Goal: Task Accomplishment & Management: Manage account settings

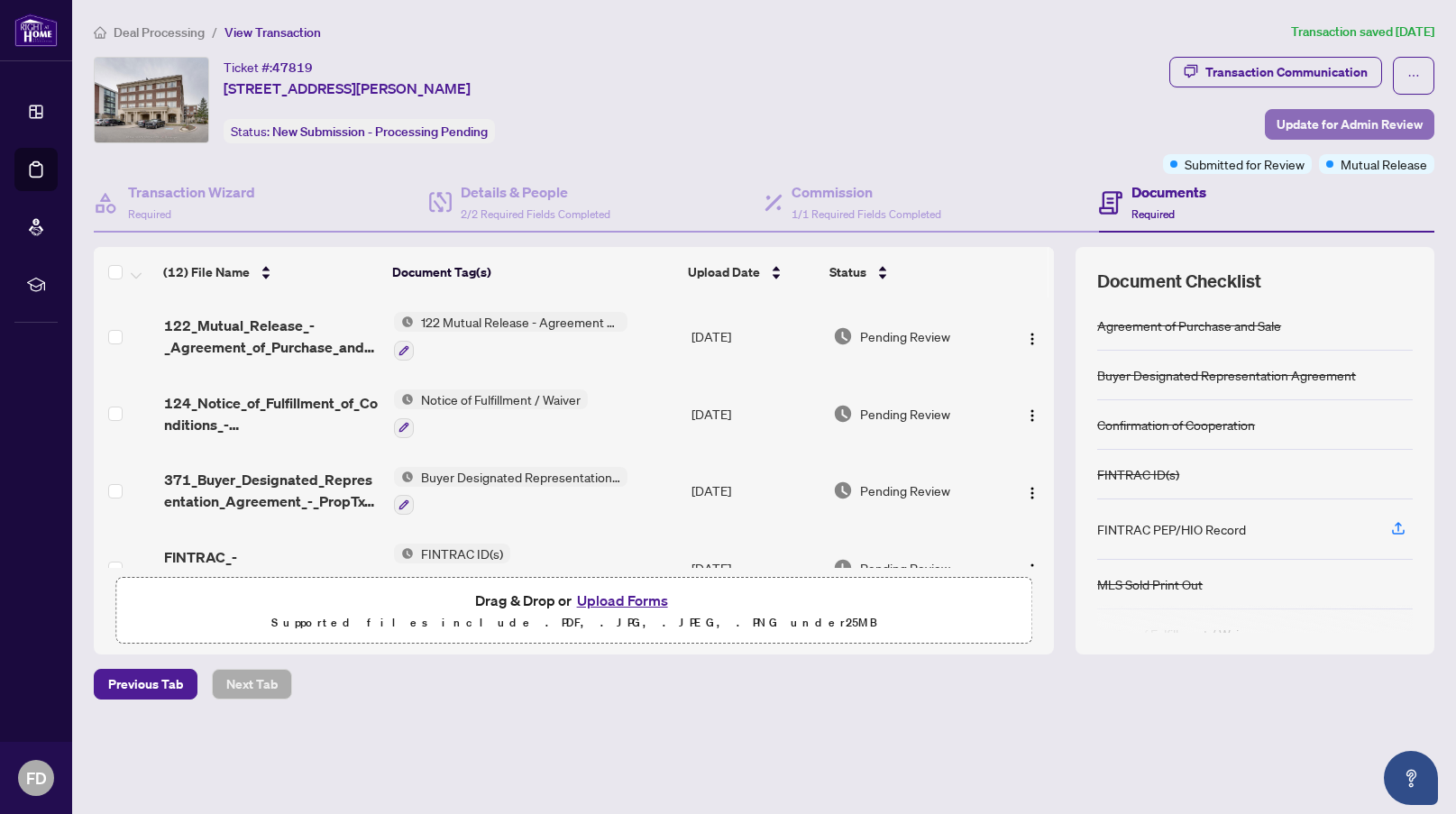
click at [1336, 125] on span "Update for Admin Review" at bounding box center [1350, 124] width 146 height 29
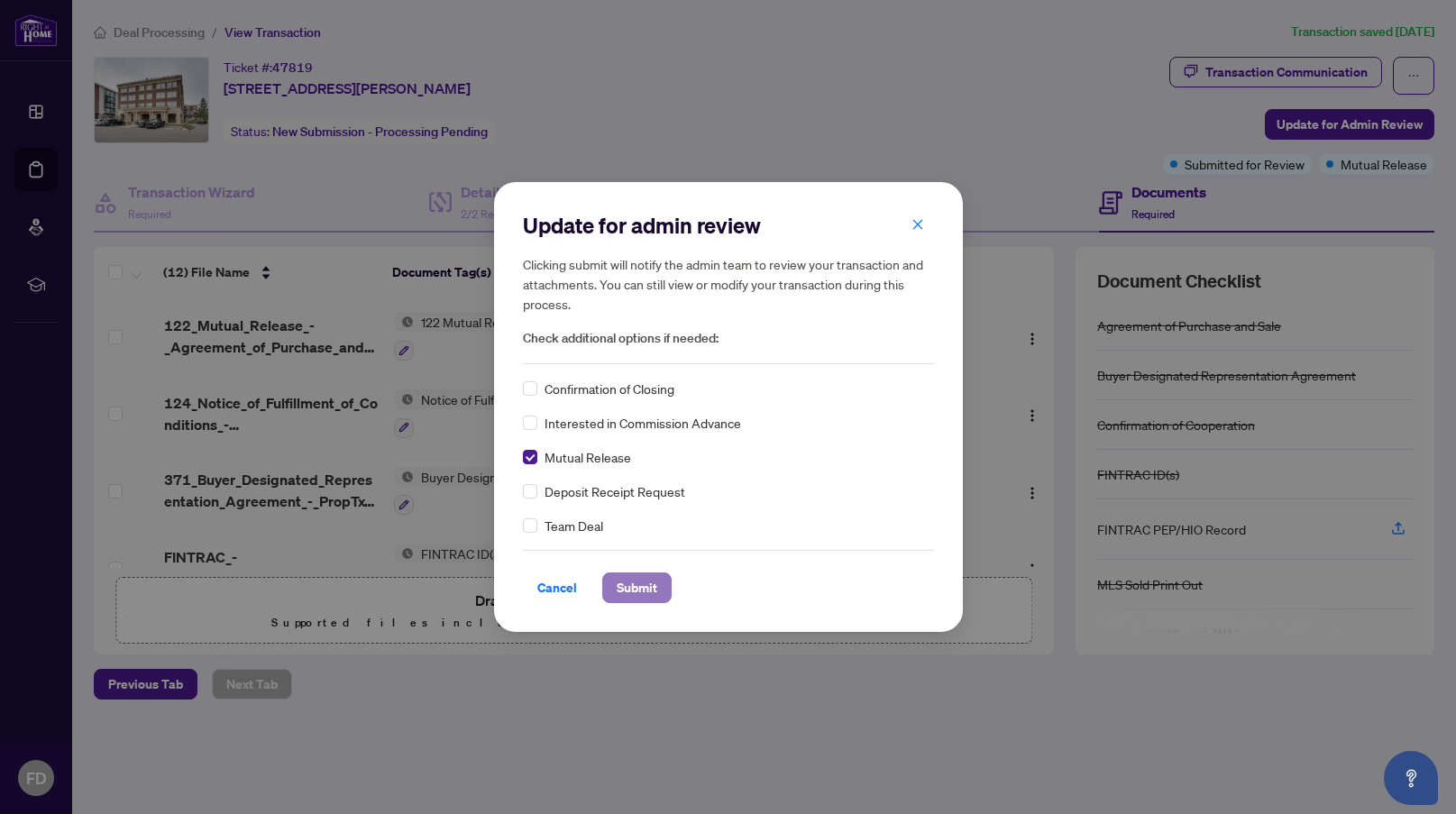
click at [631, 586] on span "Submit" at bounding box center [637, 587] width 41 height 29
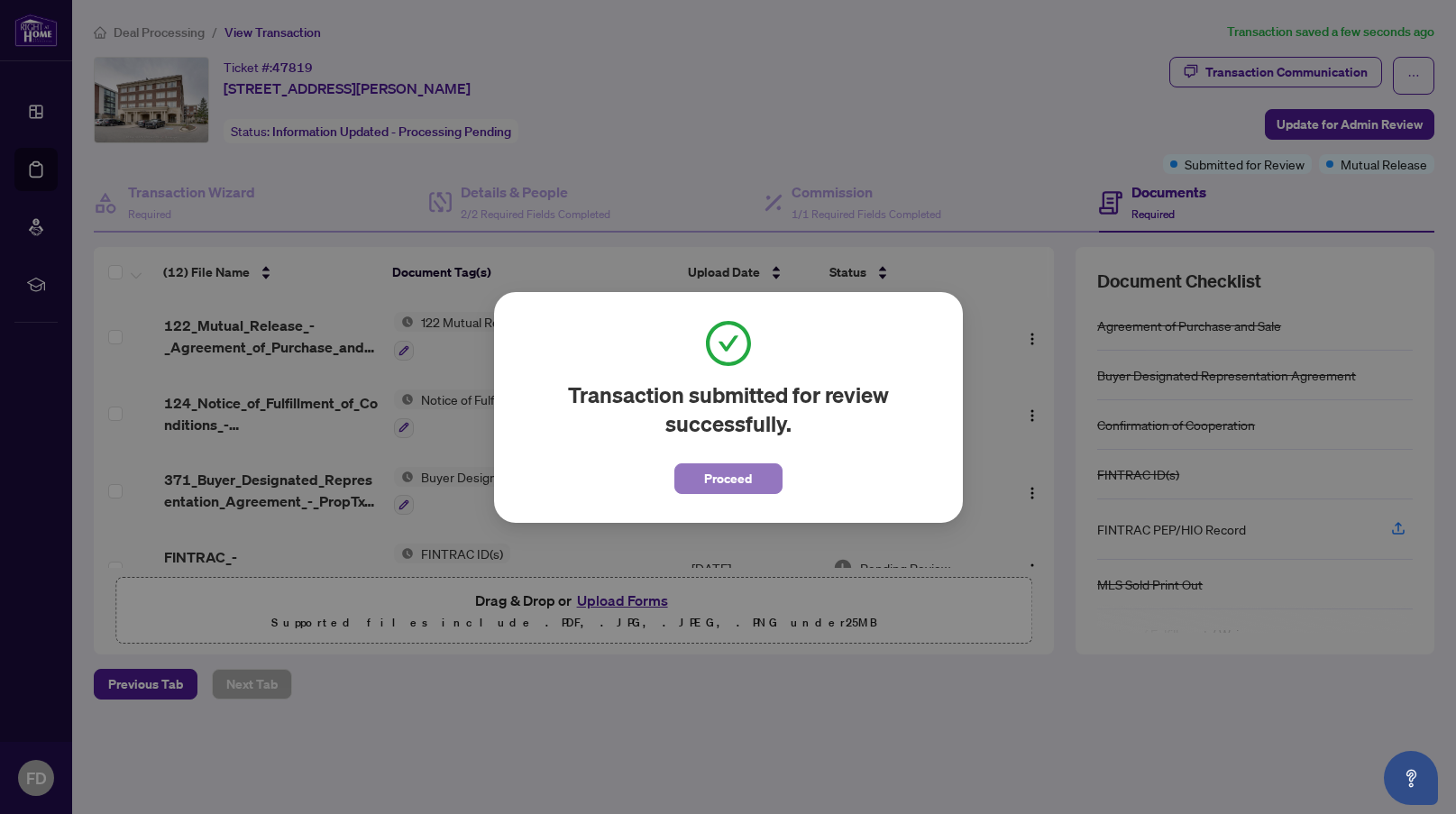
click at [702, 490] on button "Proceed" at bounding box center [728, 478] width 108 height 31
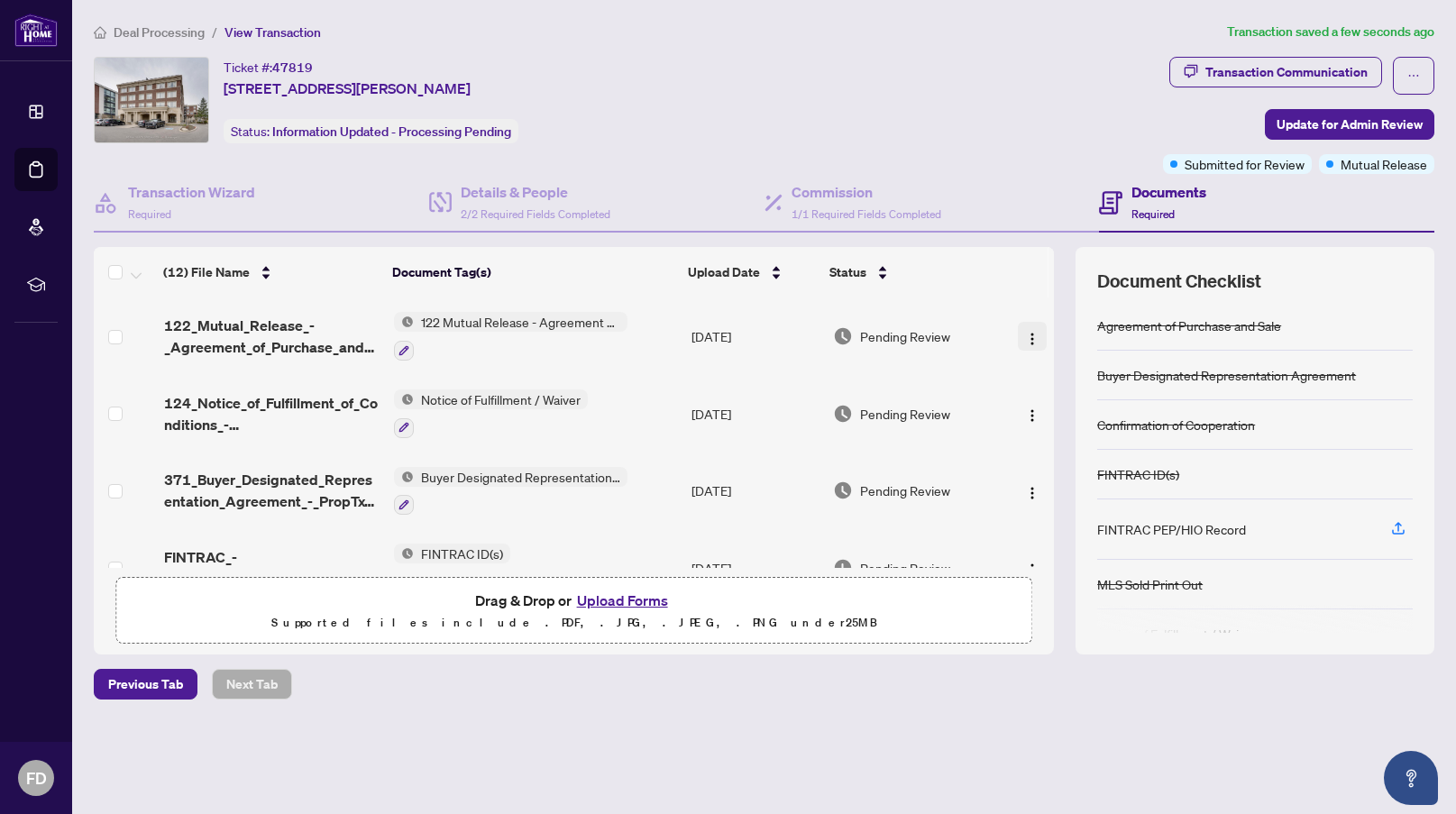
click at [1034, 335] on button "button" at bounding box center [1031, 336] width 29 height 29
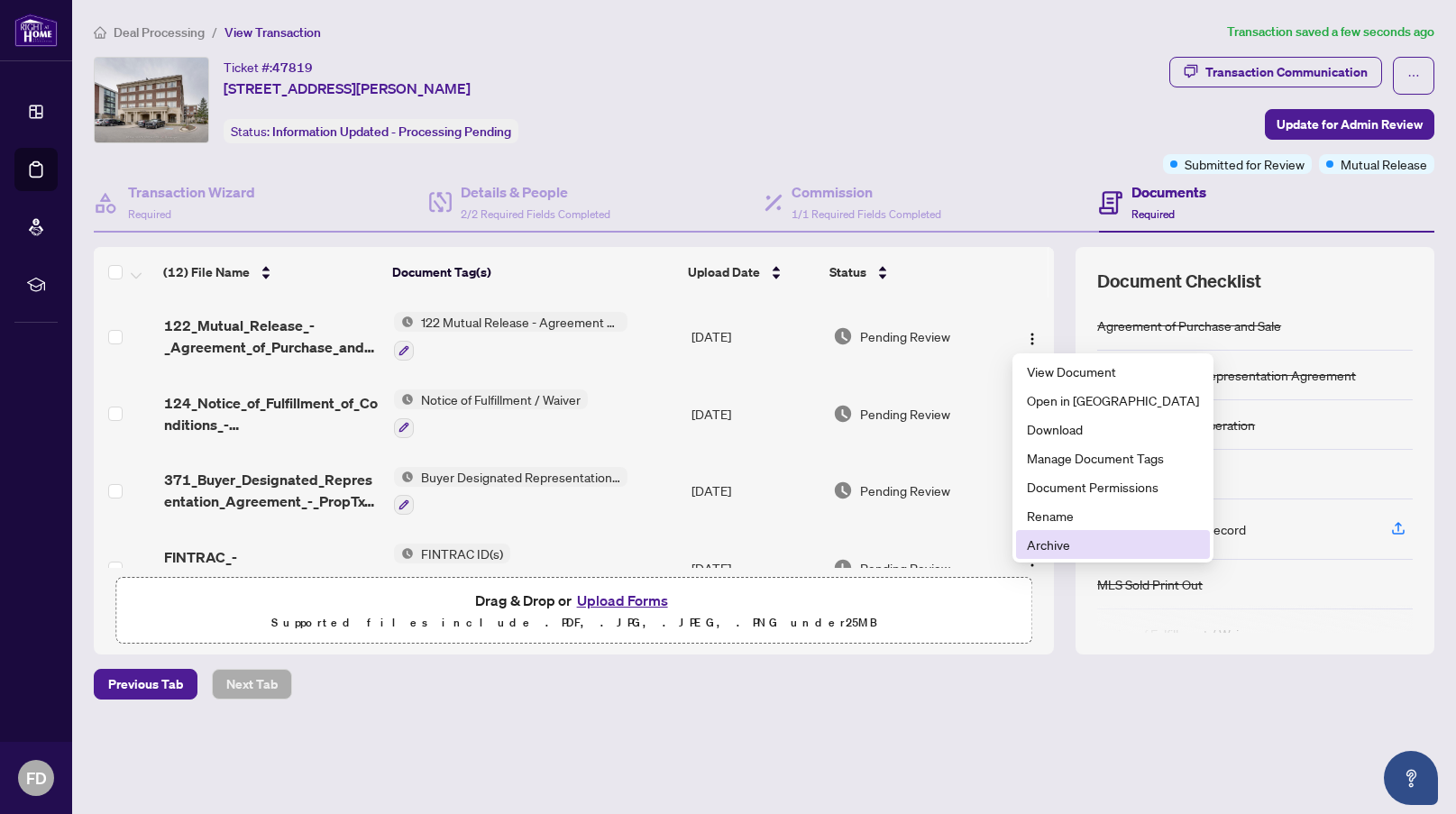
click at [1068, 550] on span "Archive" at bounding box center [1113, 544] width 172 height 19
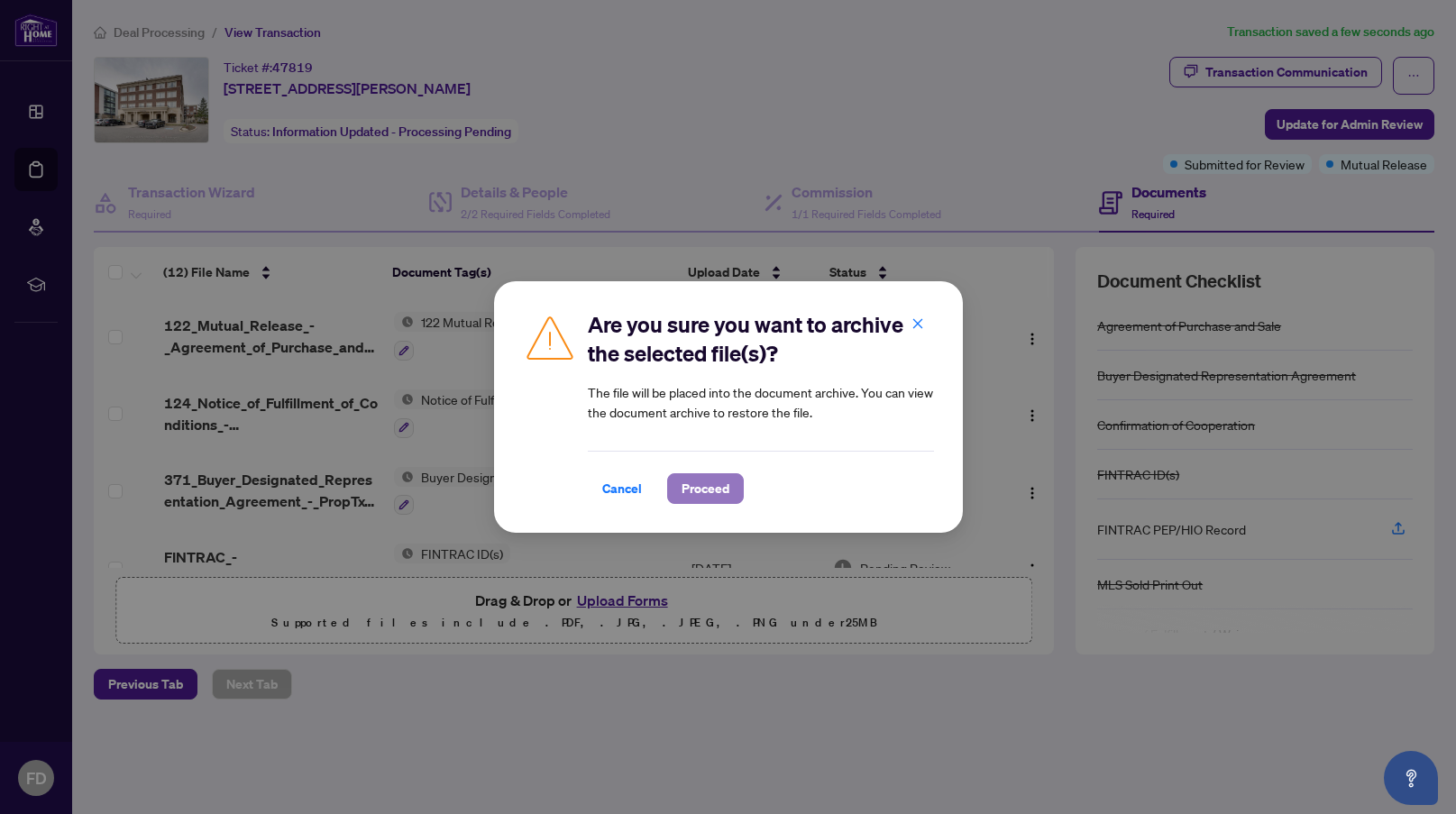
click at [721, 485] on span "Proceed" at bounding box center [706, 488] width 48 height 29
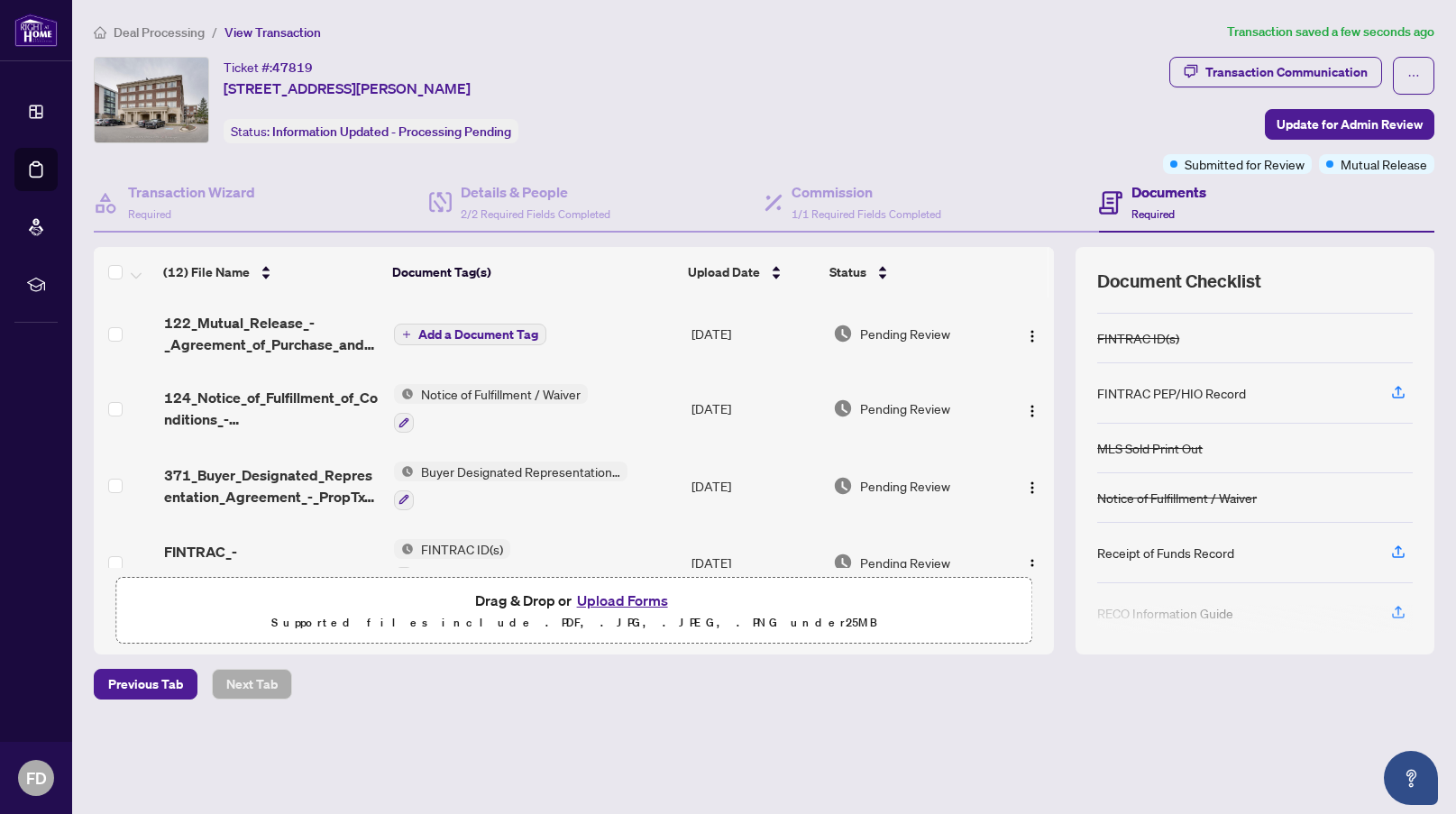
scroll to position [203, 0]
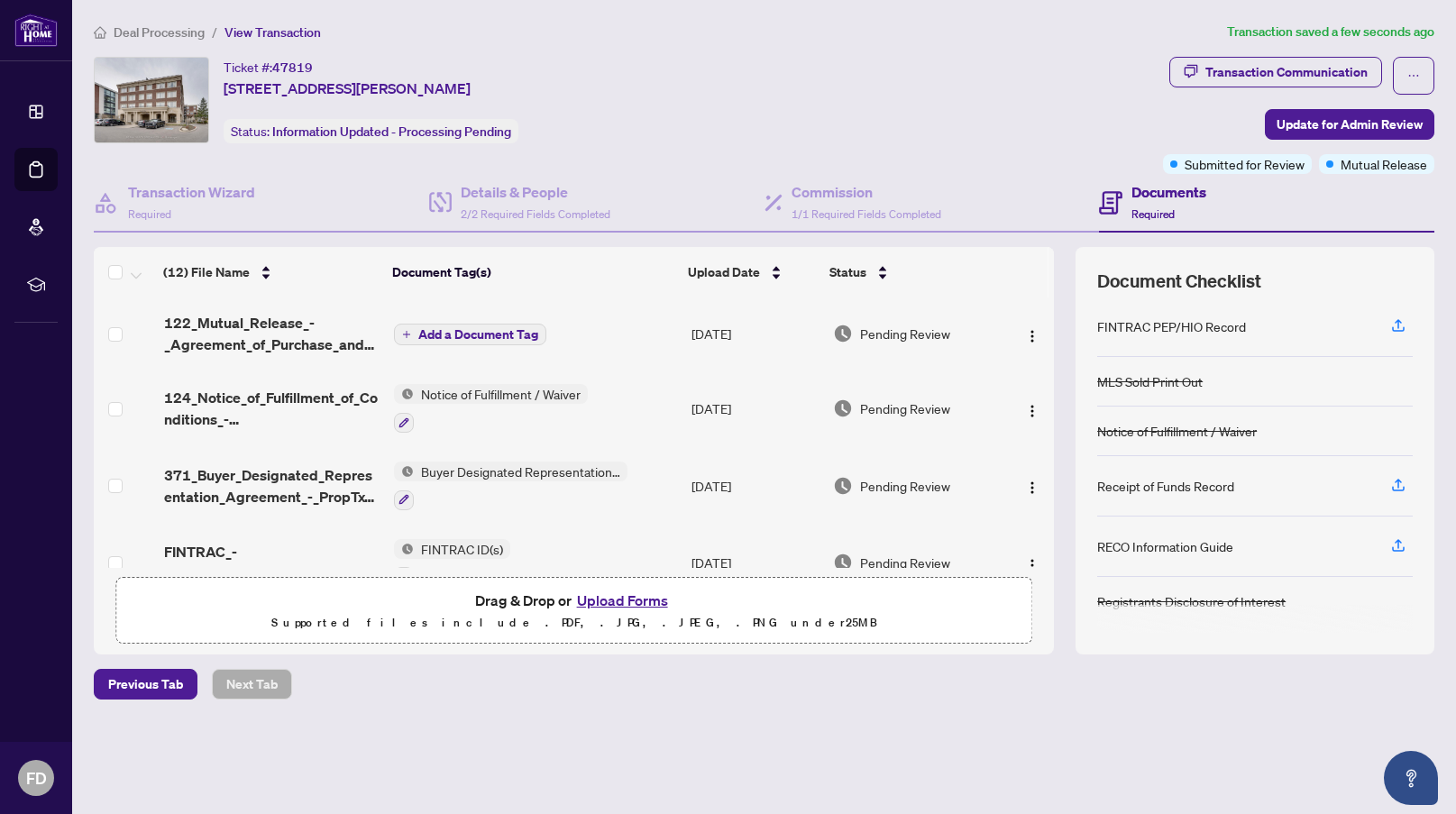
click at [438, 334] on span "Add a Document Tag" at bounding box center [478, 335] width 120 height 13
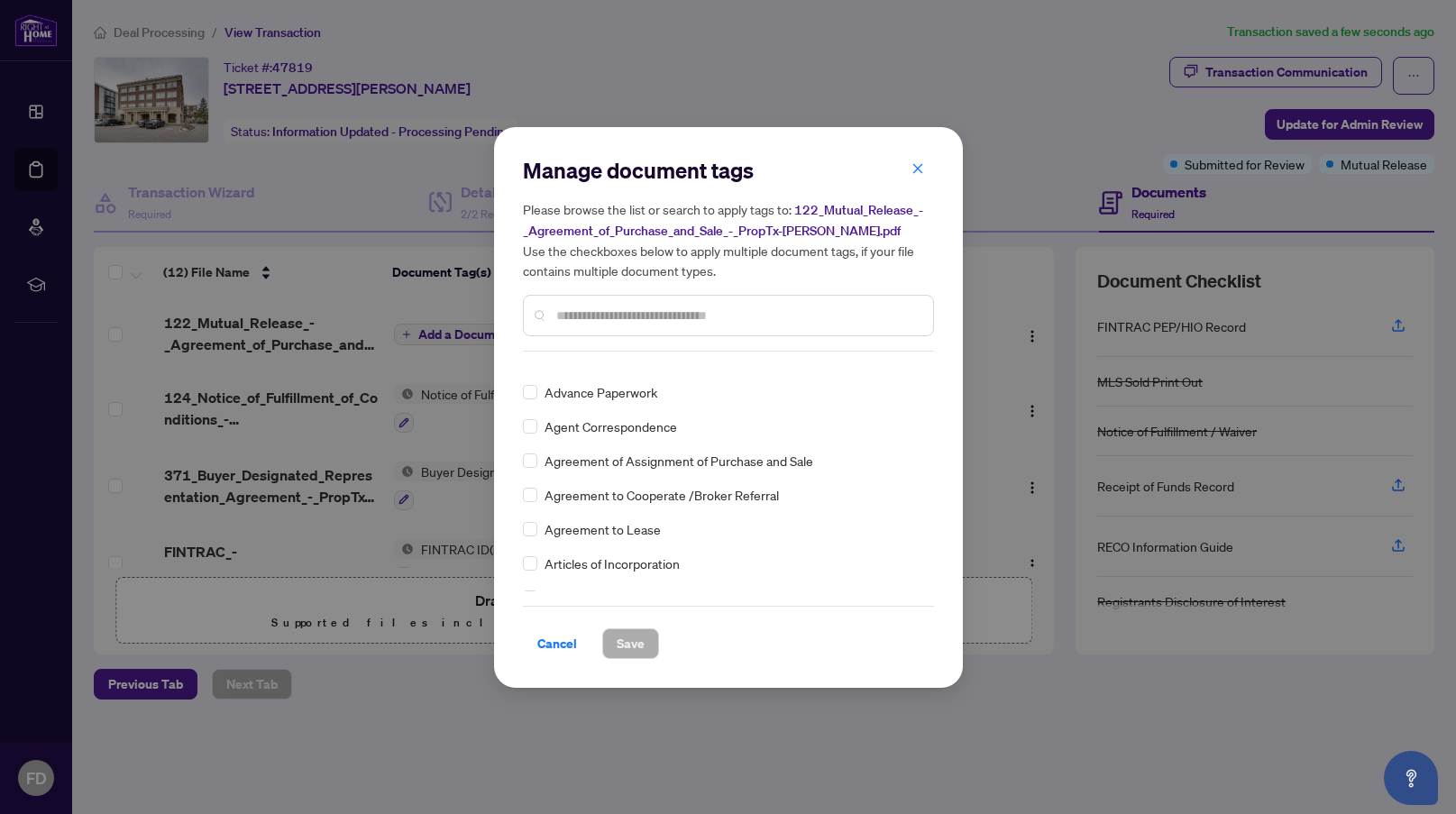
scroll to position [722, 0]
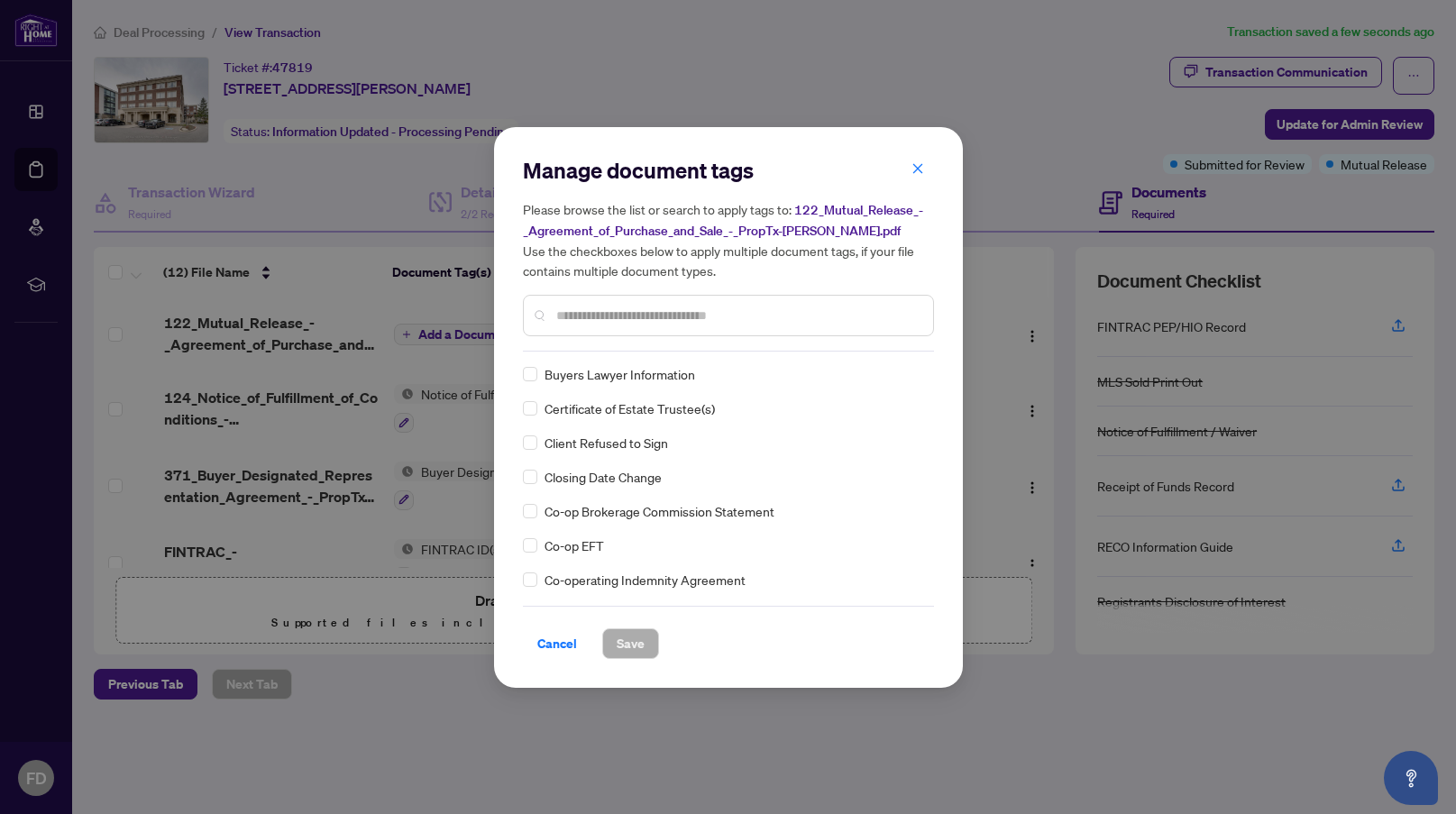
drag, startPoint x: 652, startPoint y: 292, endPoint x: 647, endPoint y: 317, distance: 25.5
click at [650, 301] on div "Please browse the list or search to apply tags to: 122_Mutual_Release_-_Agreeme…" at bounding box center [728, 267] width 411 height 137
click at [646, 317] on input "text" at bounding box center [737, 314] width 363 height 19
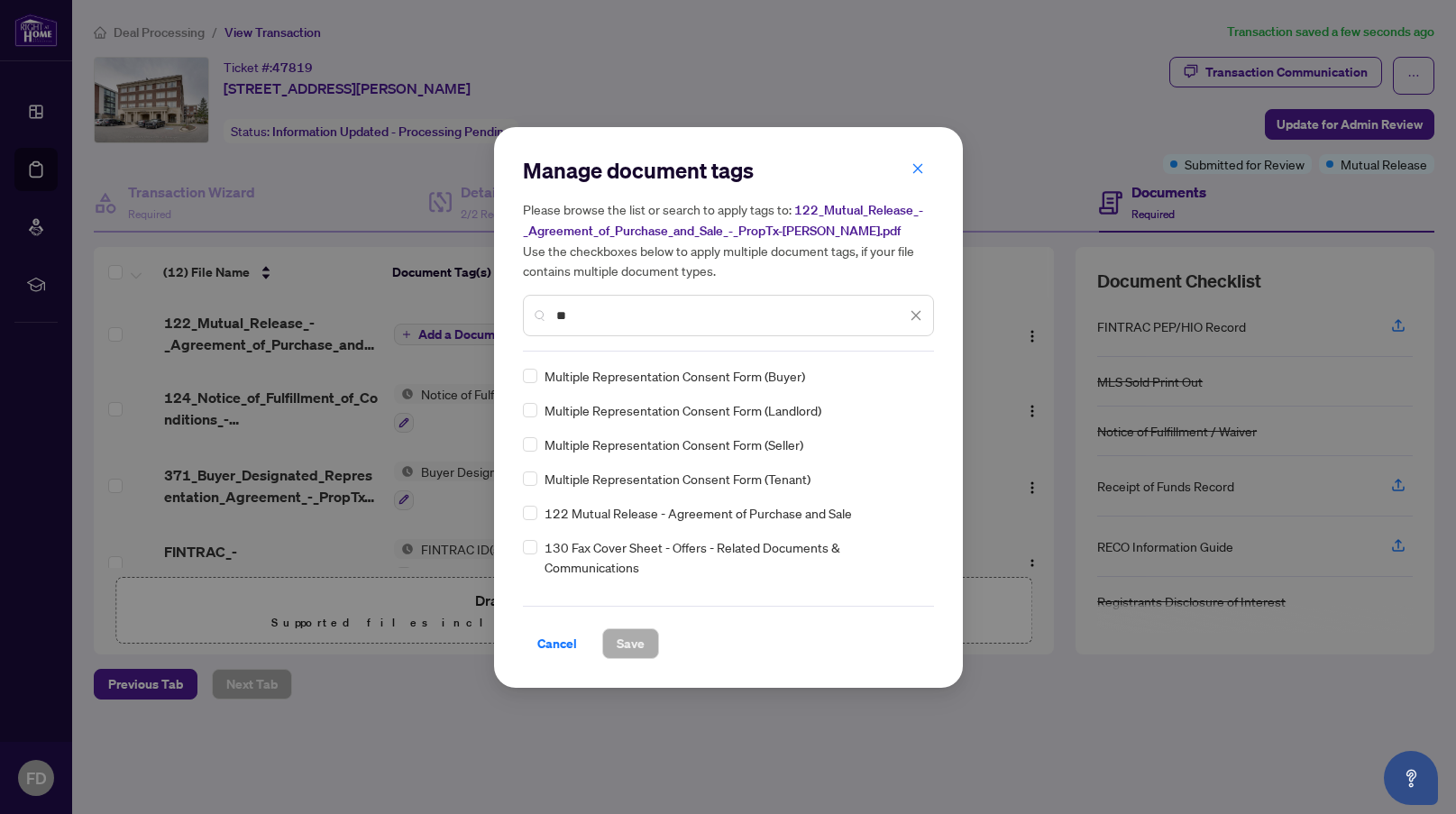
scroll to position [90, 0]
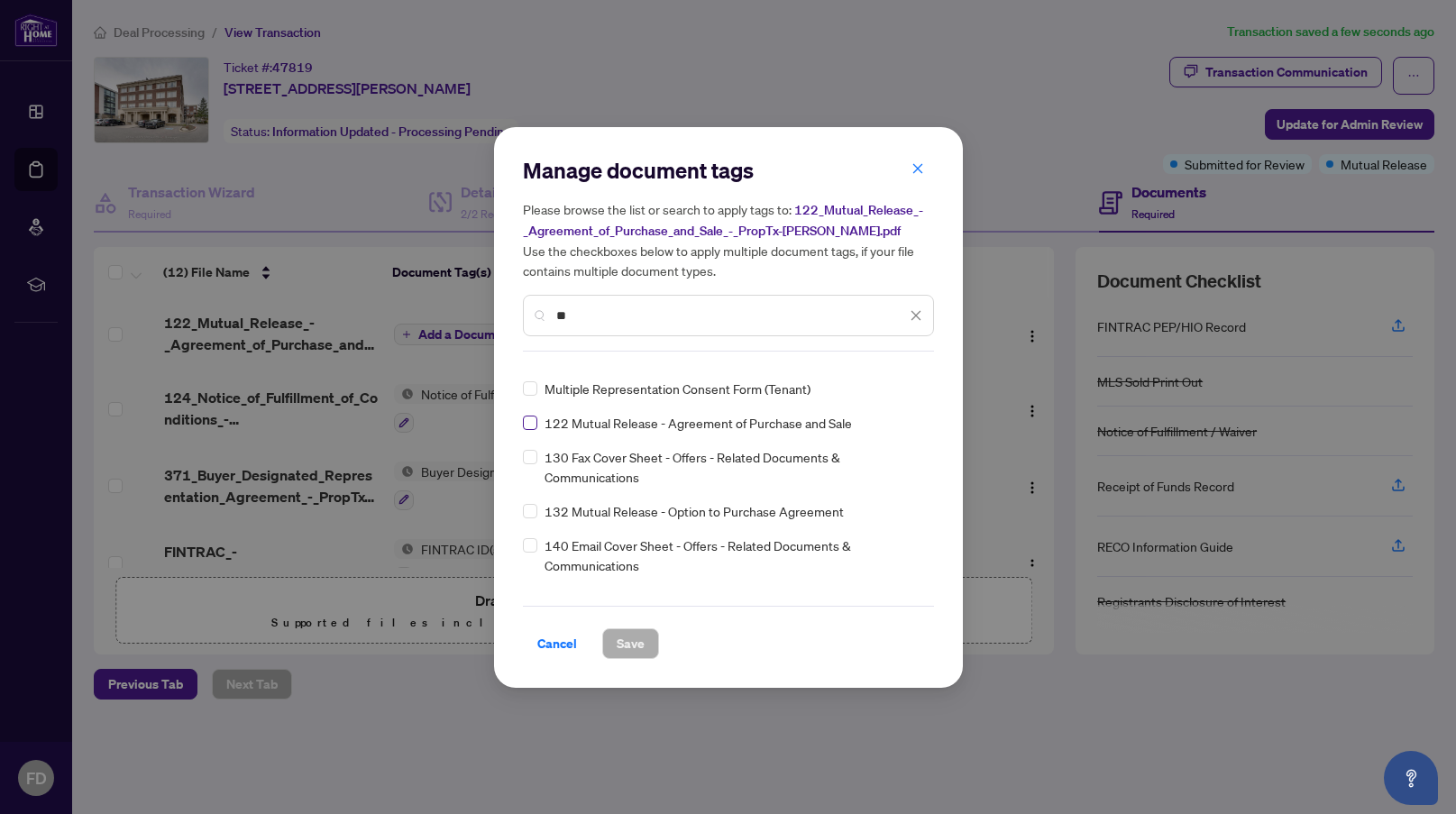
type input "**"
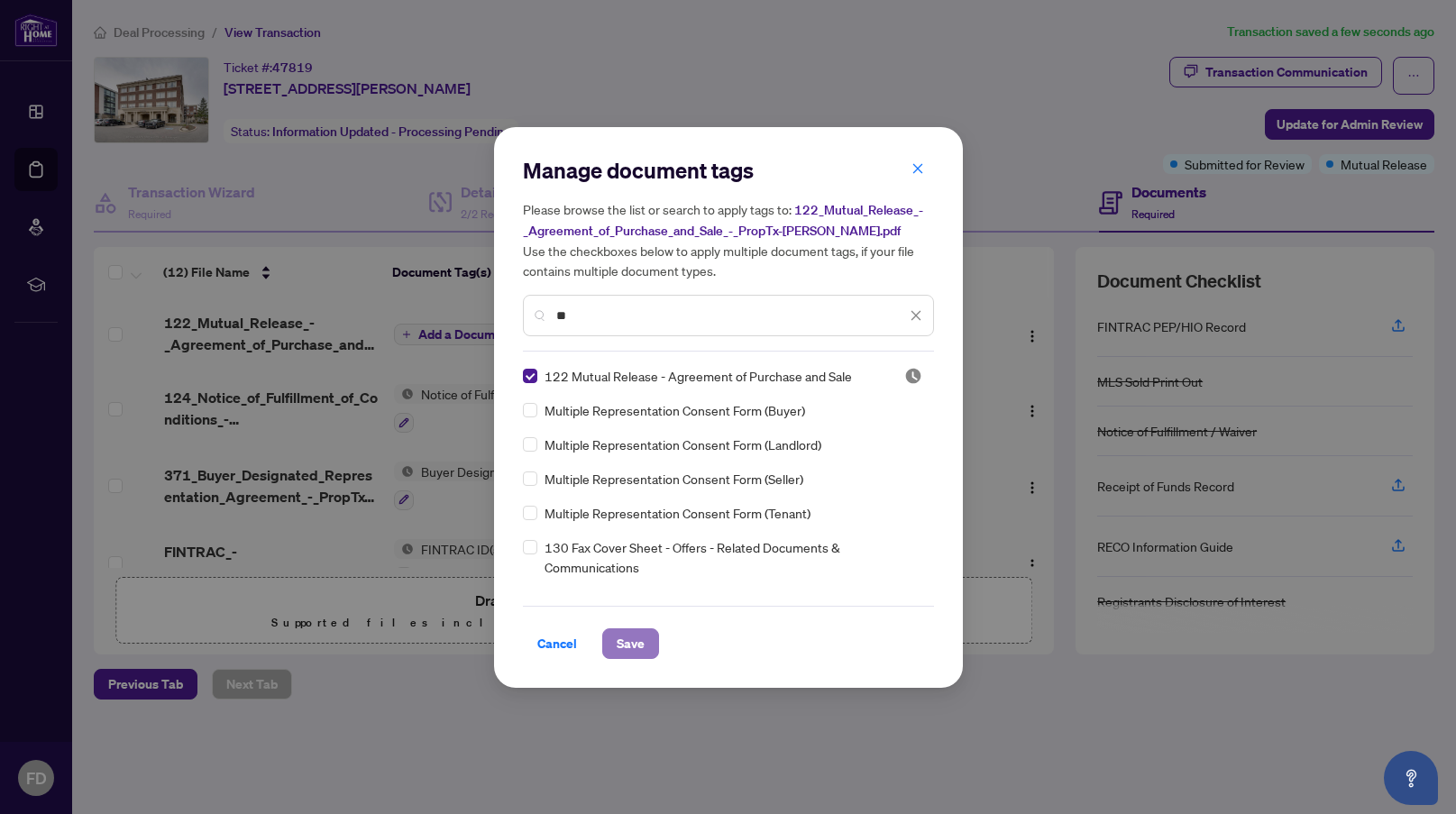
click at [634, 645] on span "Save" at bounding box center [631, 643] width 28 height 29
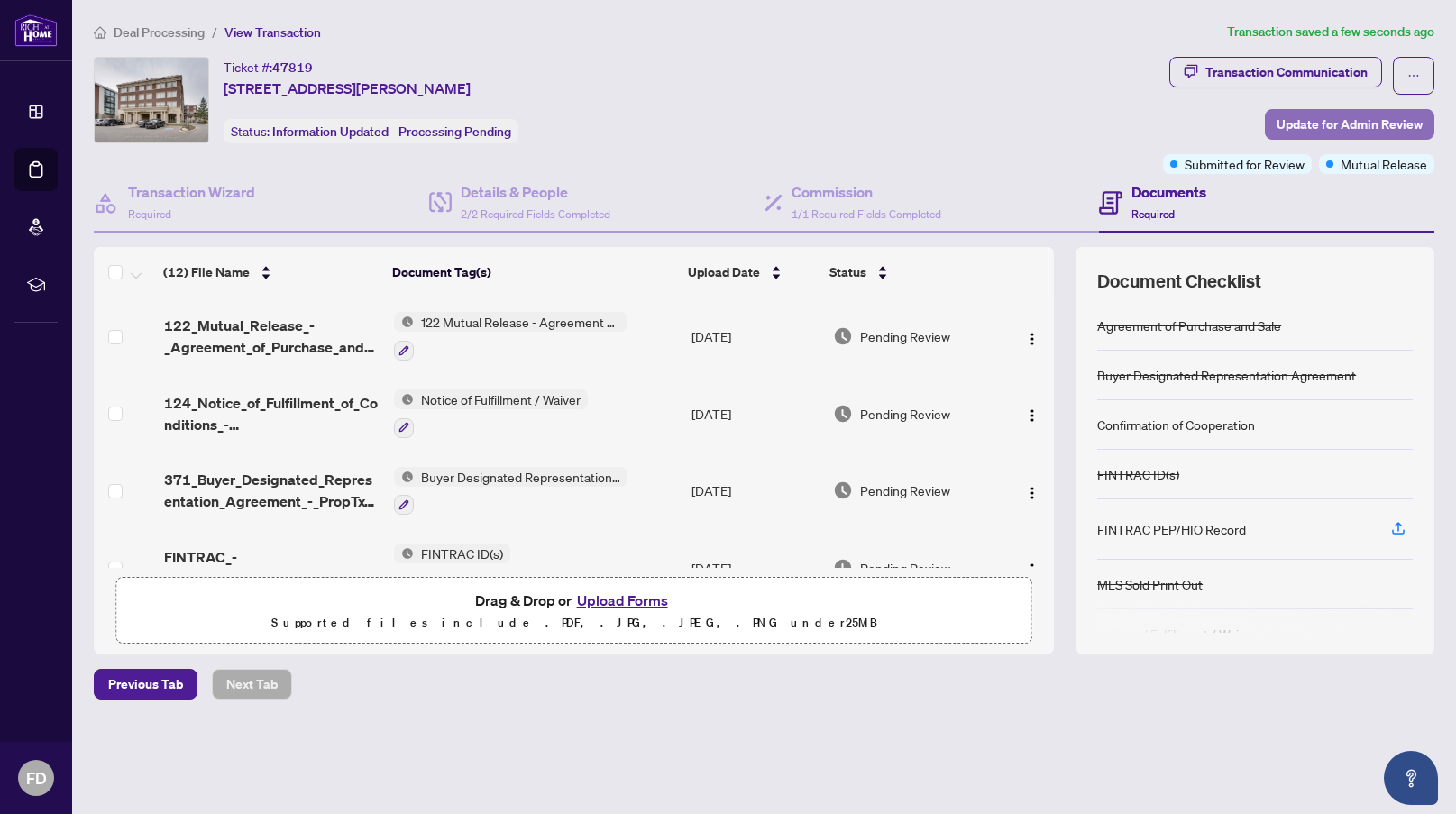
click at [1326, 128] on span "Update for Admin Review" at bounding box center [1350, 124] width 146 height 29
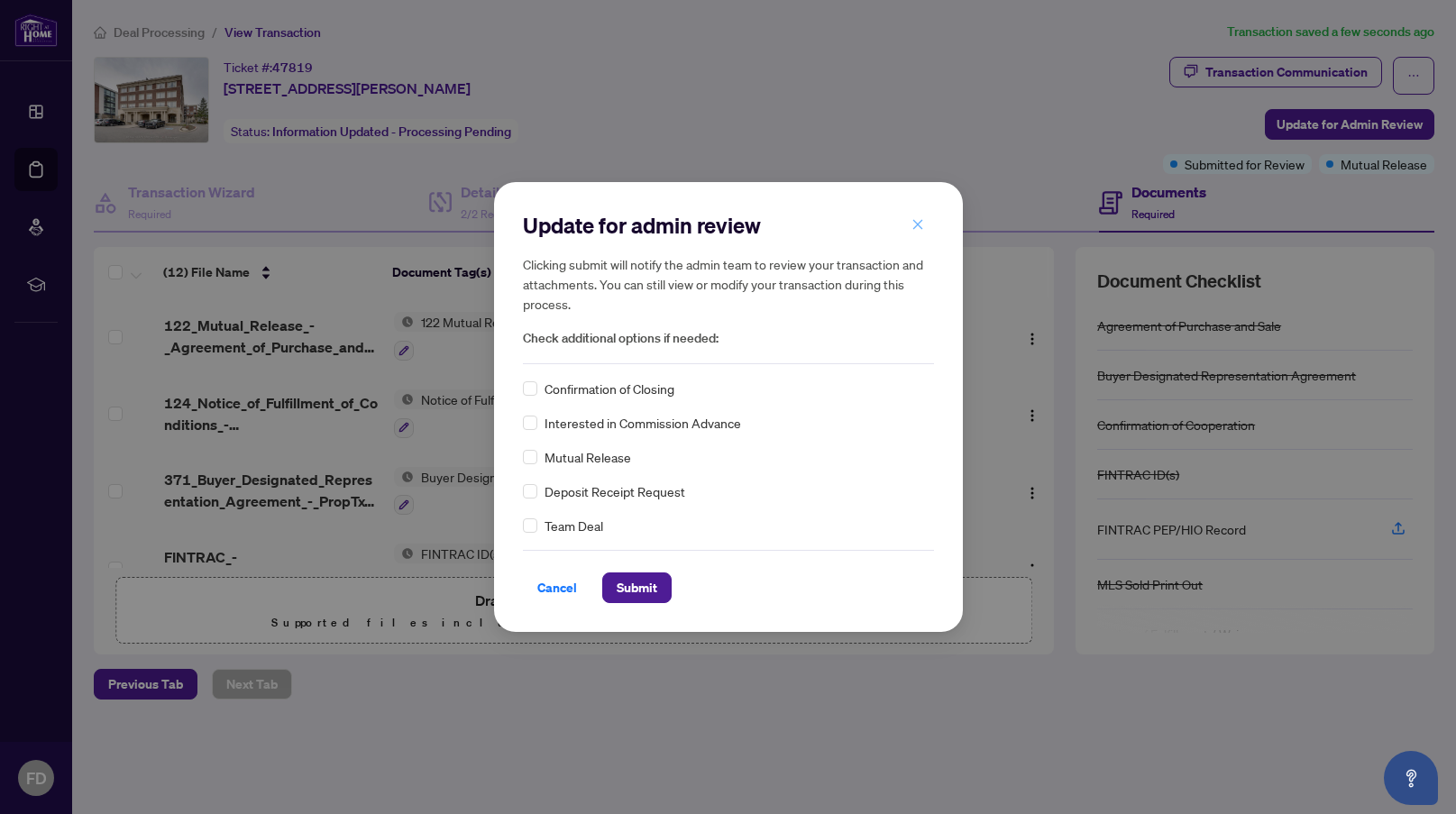
click at [923, 222] on icon "close" at bounding box center [918, 225] width 13 height 13
